Goal: Book appointment/travel/reservation

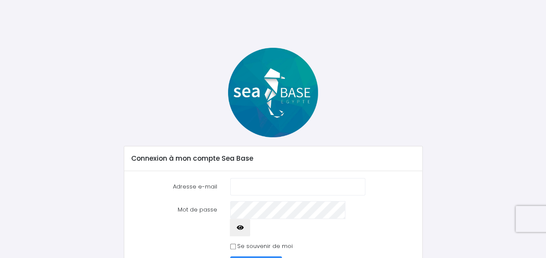
type input "jl.bertolo@hotmail.fr"
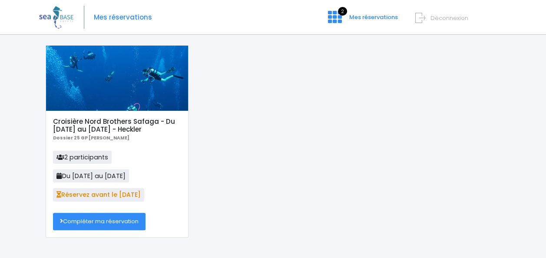
scroll to position [36, 0]
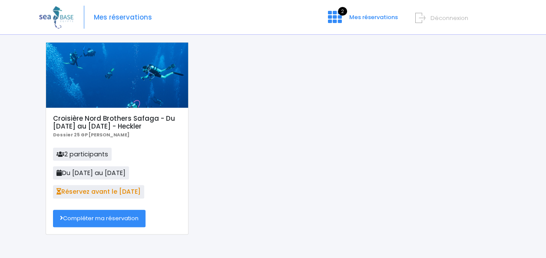
click at [82, 220] on link "Compléter ma réservation" at bounding box center [99, 218] width 93 height 17
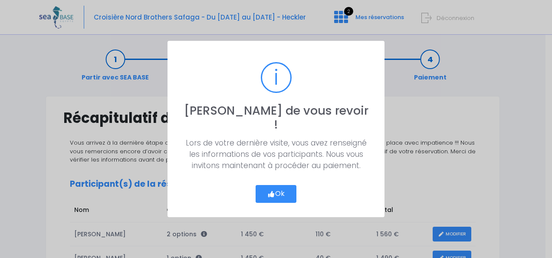
click at [271, 194] on icon "button" at bounding box center [272, 194] width 8 height 0
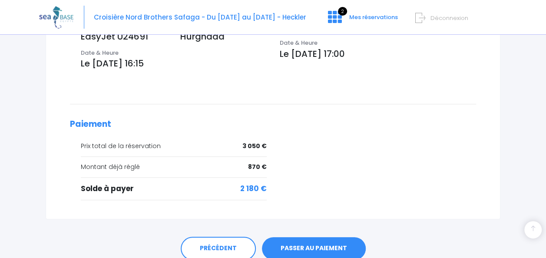
scroll to position [374, 0]
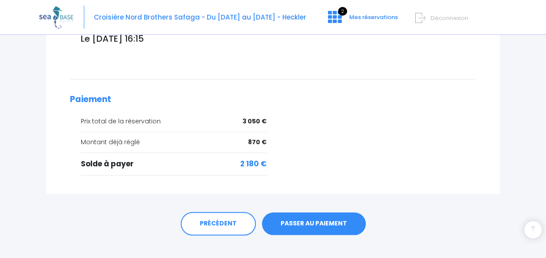
click at [305, 212] on link "PASSER AU PAIEMENT" at bounding box center [314, 223] width 104 height 23
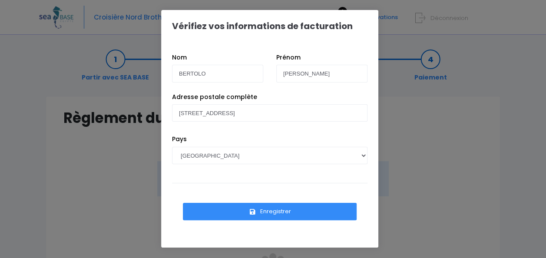
click at [265, 212] on button "Enregistrer" at bounding box center [270, 211] width 174 height 17
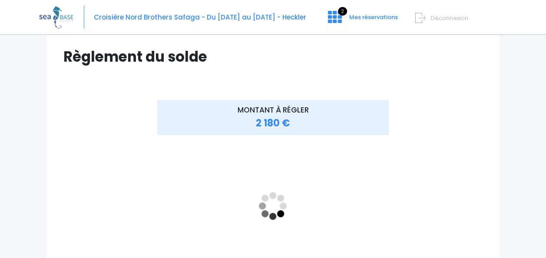
scroll to position [57, 0]
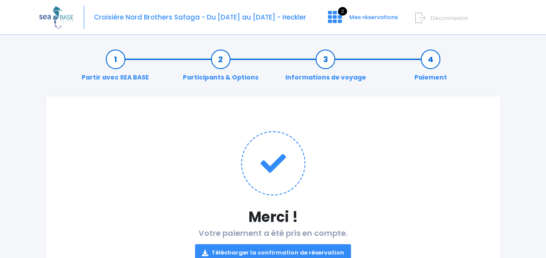
click at [241, 249] on link "Télécharger la confirmation de réservation" at bounding box center [273, 252] width 156 height 17
